Goal: Transaction & Acquisition: Obtain resource

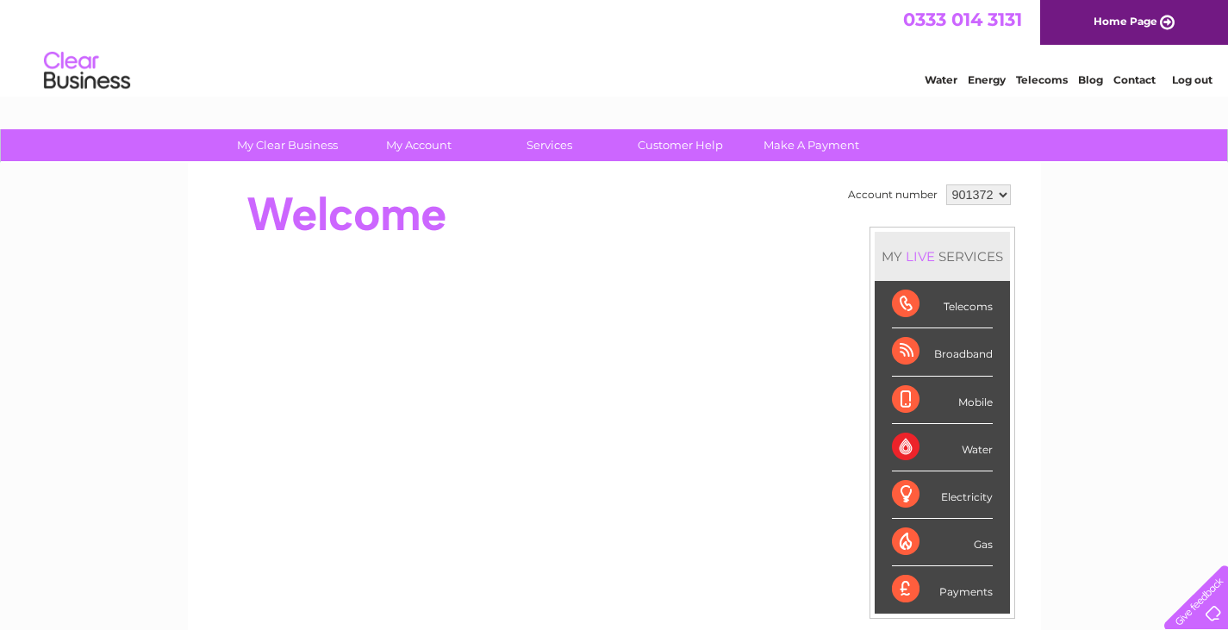
click at [1000, 194] on select "901372 901374 989595" at bounding box center [978, 194] width 65 height 21
click at [946, 184] on select "901372 901374 989595" at bounding box center [978, 194] width 65 height 21
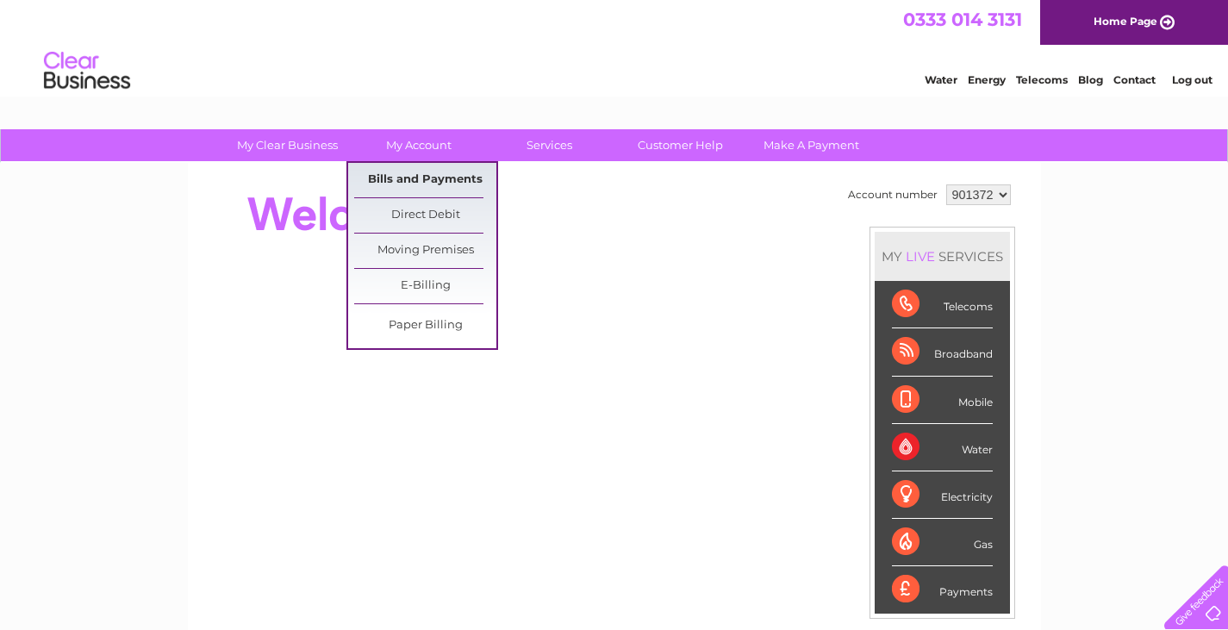
click at [458, 168] on link "Bills and Payments" at bounding box center [425, 180] width 142 height 34
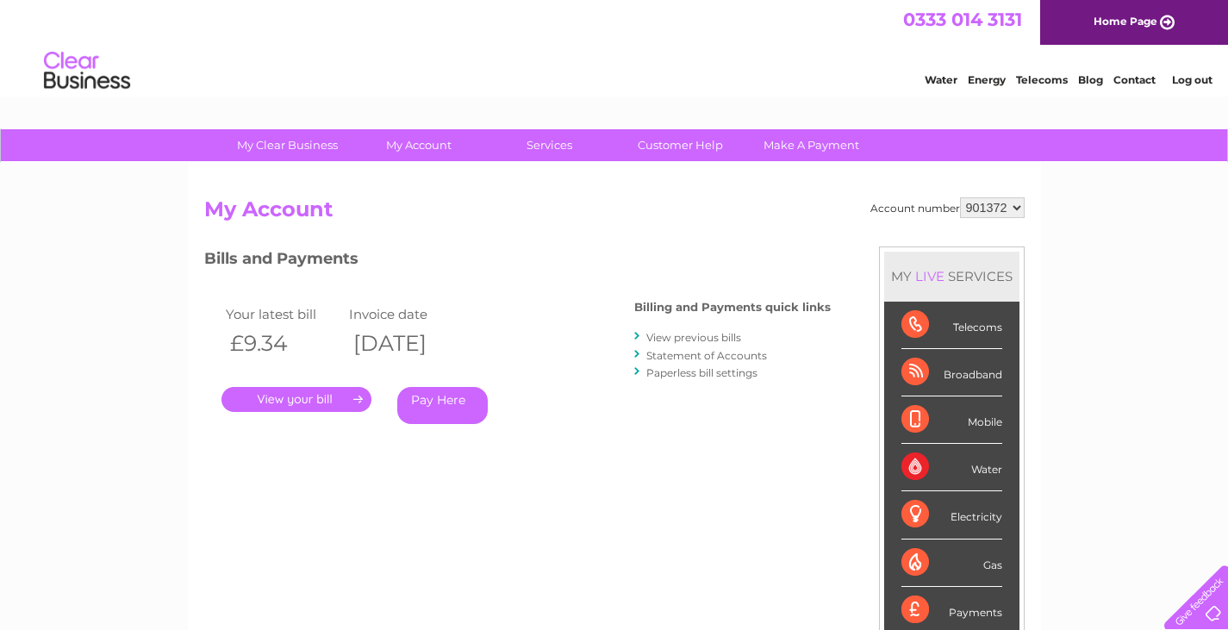
click at [318, 397] on link "." at bounding box center [296, 399] width 150 height 25
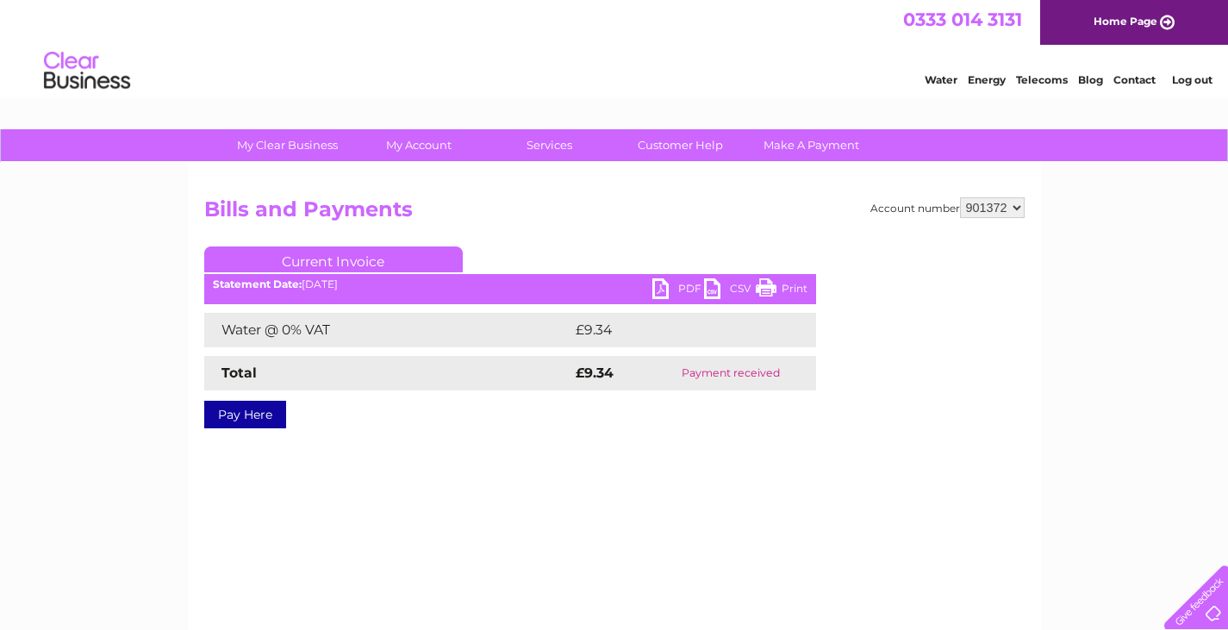
click at [666, 284] on link "PDF" at bounding box center [678, 290] width 52 height 25
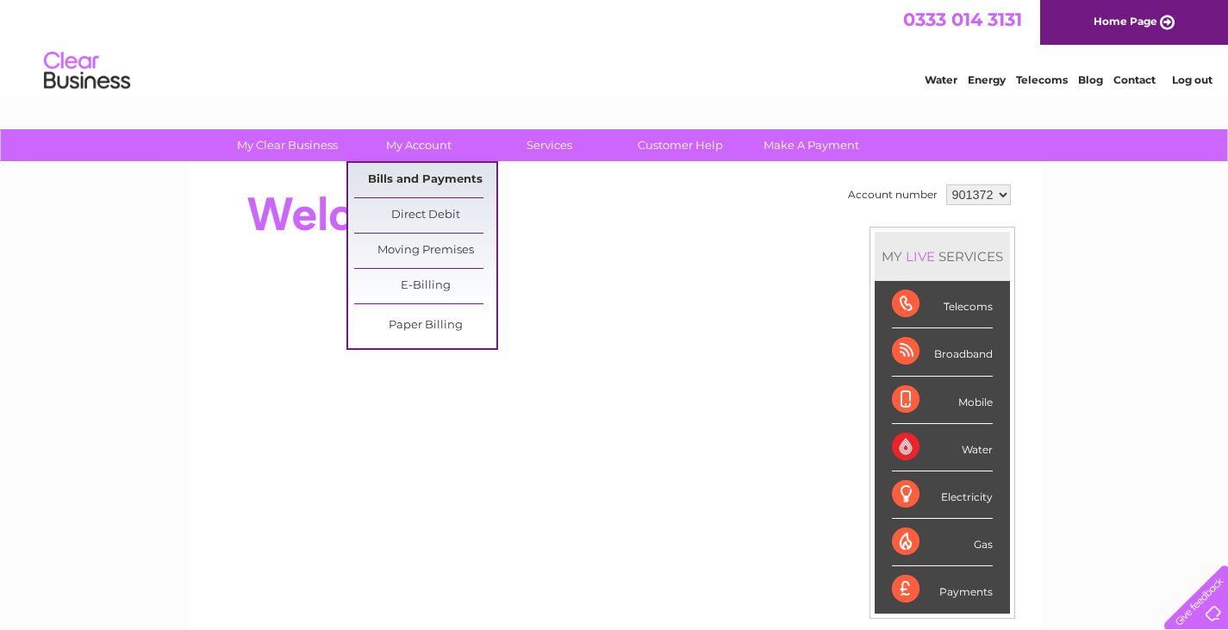
click at [432, 174] on link "Bills and Payments" at bounding box center [425, 180] width 142 height 34
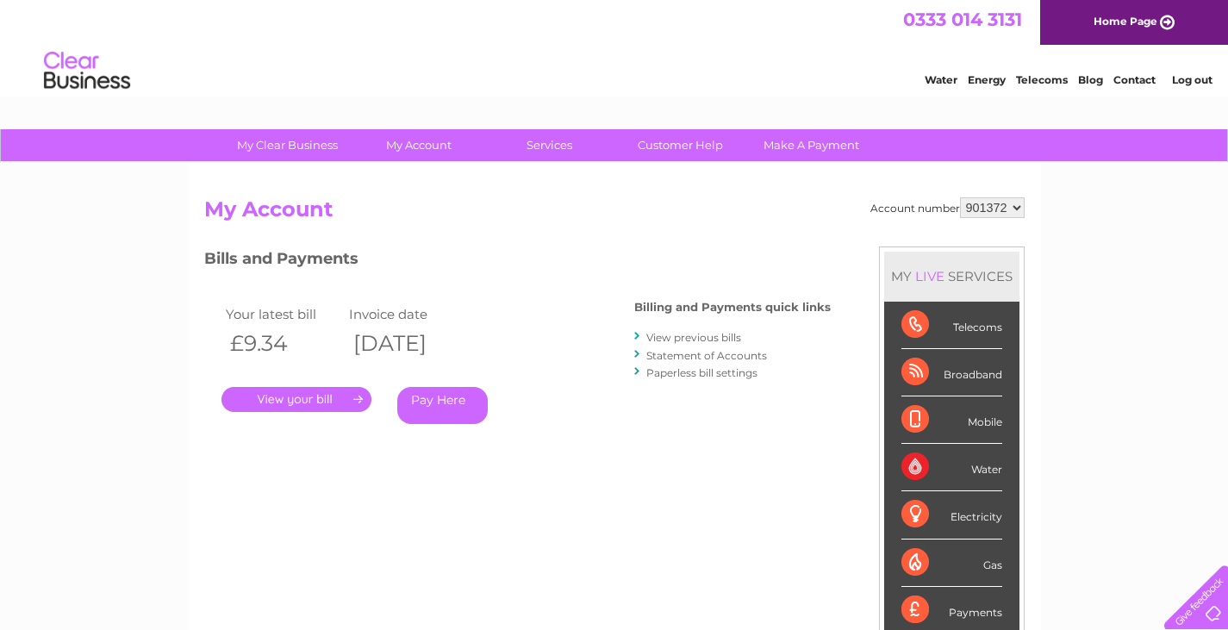
click at [1016, 208] on select "901372 901374 989595" at bounding box center [992, 207] width 65 height 21
click at [321, 394] on link "." at bounding box center [296, 399] width 150 height 25
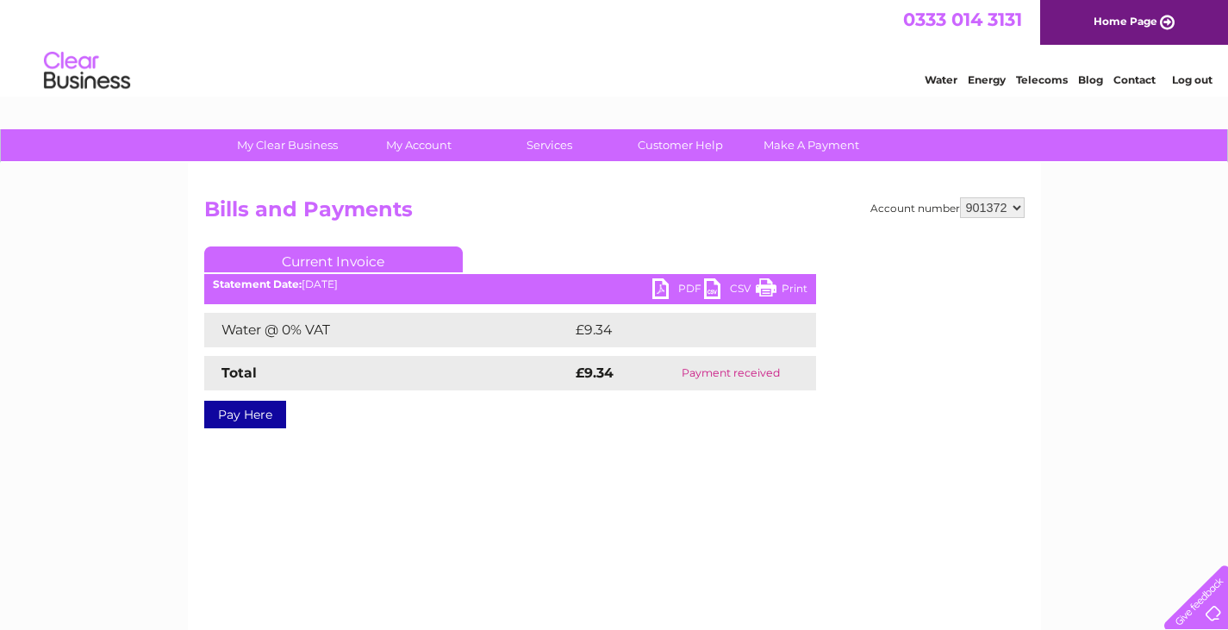
click at [685, 287] on link "PDF" at bounding box center [678, 290] width 52 height 25
click at [1020, 202] on select "901372 901374 989595" at bounding box center [992, 207] width 65 height 21
select select "901374"
click at [960, 197] on select "901372 901374 989595" at bounding box center [992, 207] width 65 height 21
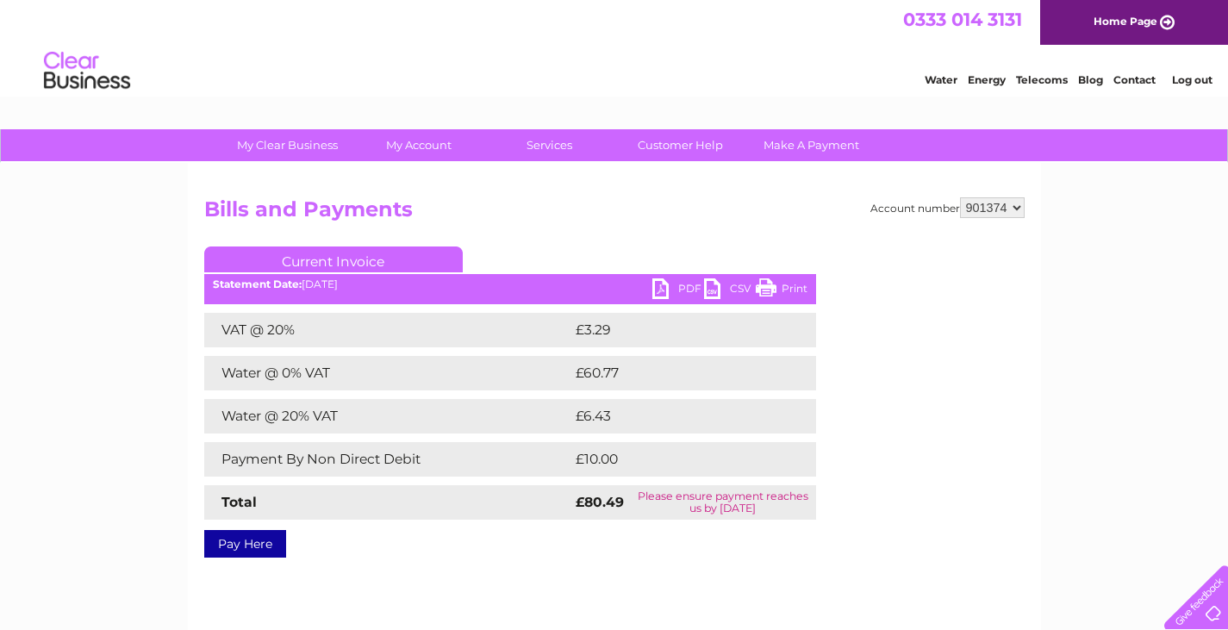
click at [665, 290] on link "PDF" at bounding box center [678, 290] width 52 height 25
click at [1015, 203] on select "901372 901374 989595" at bounding box center [992, 207] width 65 height 21
select select "989595"
click at [960, 197] on select "901372 901374 989595" at bounding box center [992, 207] width 65 height 21
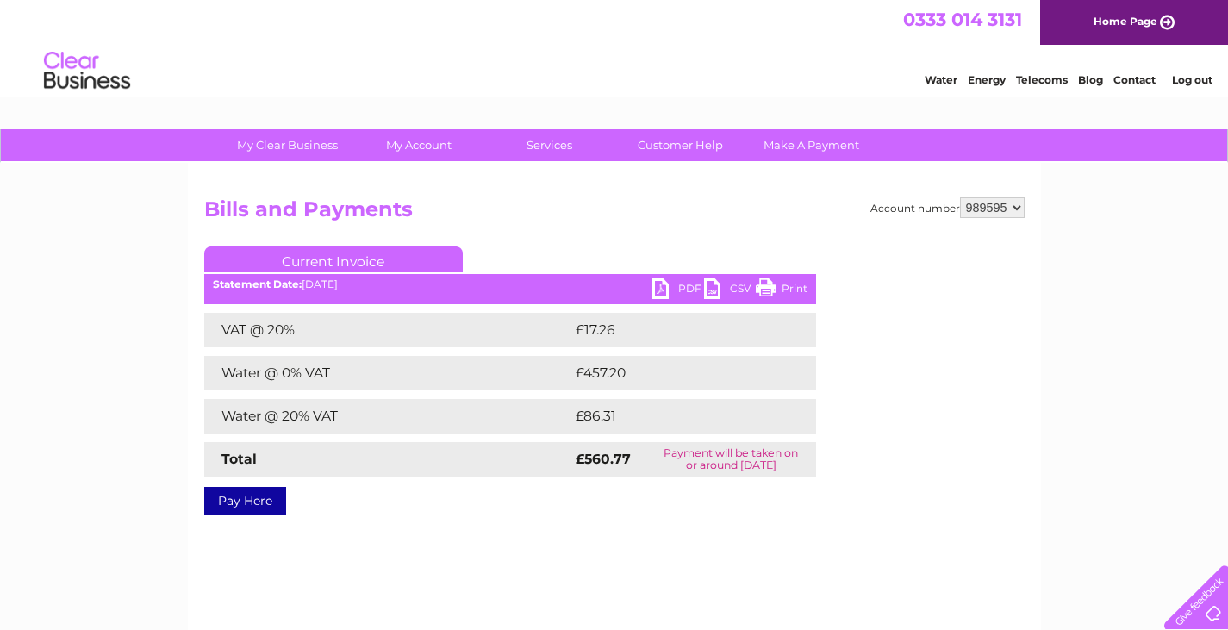
click at [662, 285] on link "PDF" at bounding box center [678, 290] width 52 height 25
click at [662, 288] on link "PDF" at bounding box center [678, 290] width 52 height 25
click at [1184, 83] on link "Log out" at bounding box center [1192, 79] width 40 height 13
